Goal: Information Seeking & Learning: Learn about a topic

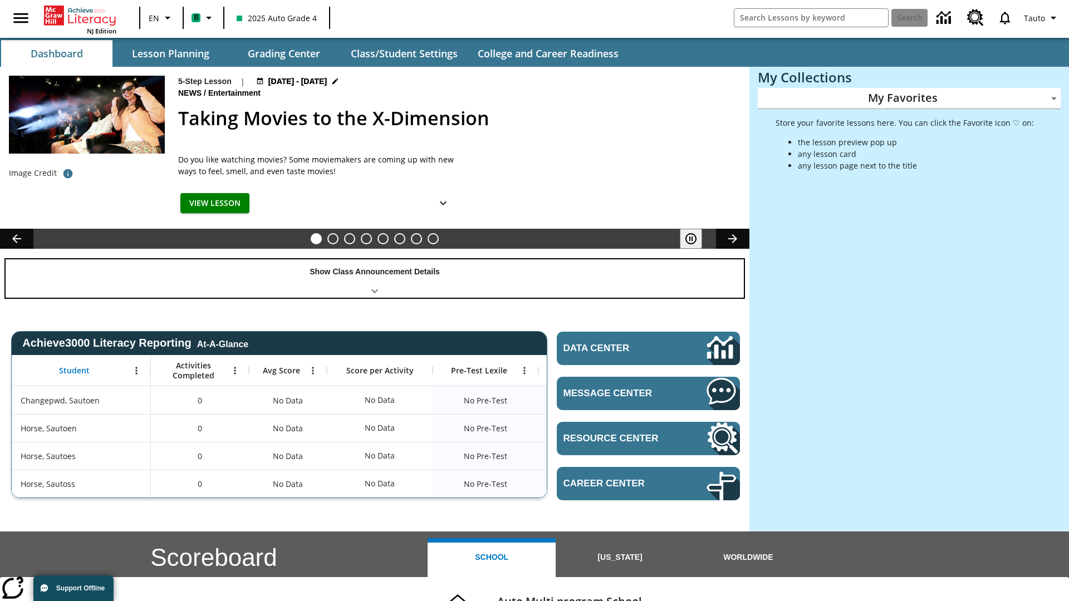
click at [375, 278] on div "Show Class Announcement Details" at bounding box center [375, 278] width 738 height 38
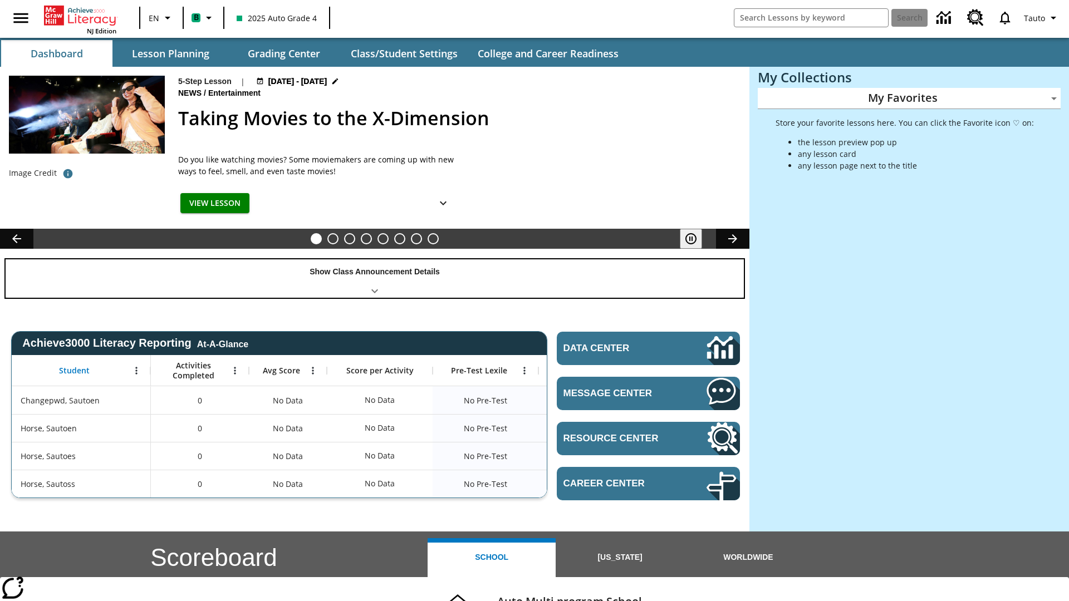
click at [375, 278] on div "Show Class Announcement Details" at bounding box center [375, 278] width 738 height 38
